Goal: Find specific page/section: Find specific page/section

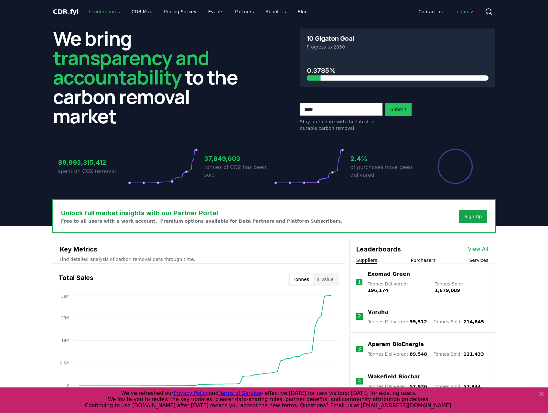
click at [91, 7] on link "Leaderboards" at bounding box center [104, 12] width 41 height 12
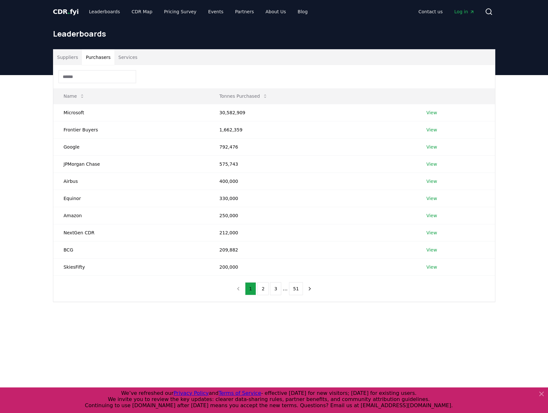
click at [94, 55] on button "Purchasers" at bounding box center [98, 57] width 33 height 16
click at [434, 129] on link "View" at bounding box center [431, 129] width 11 height 6
